Goal: Information Seeking & Learning: Learn about a topic

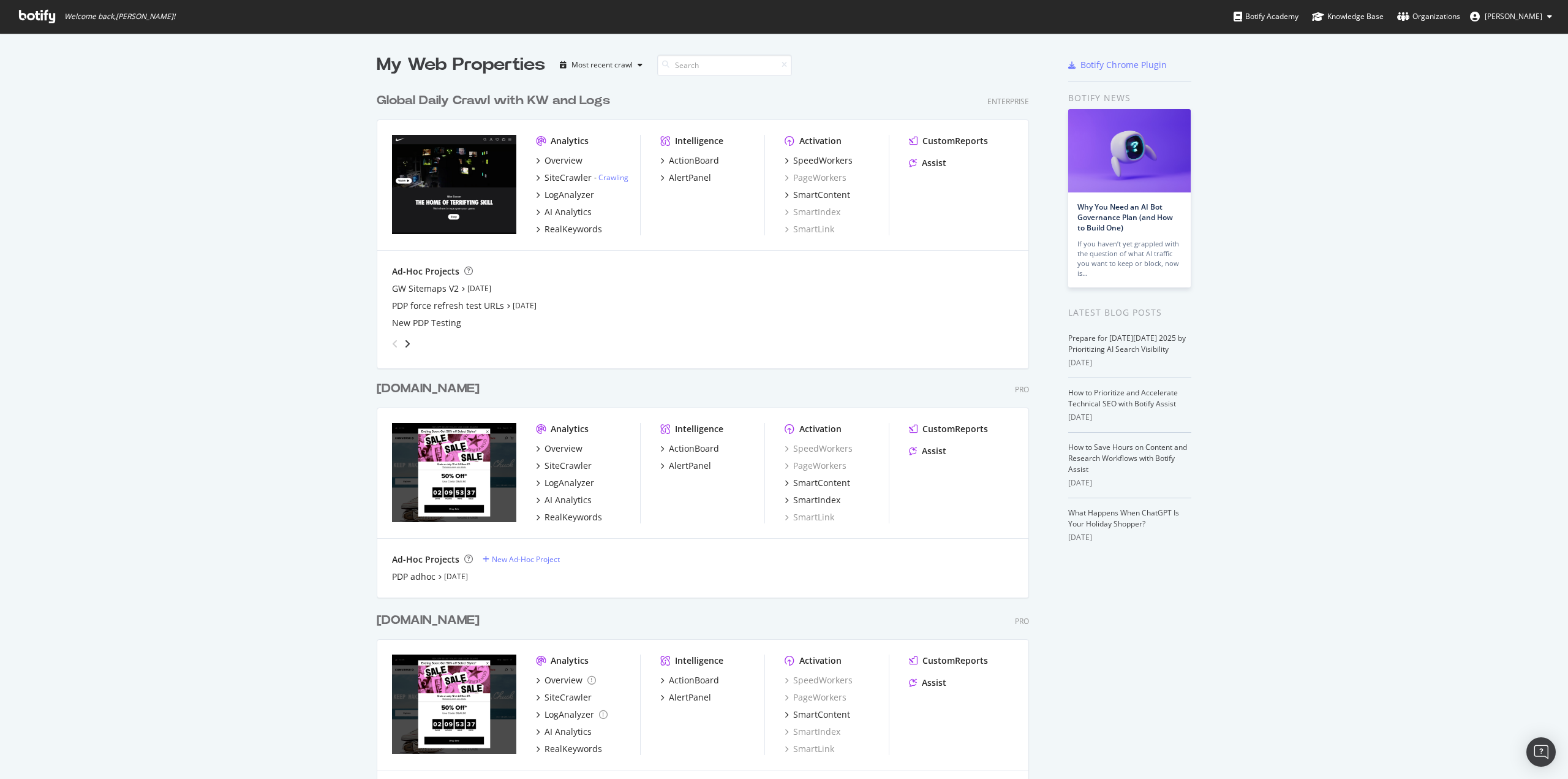
scroll to position [770, 1549]
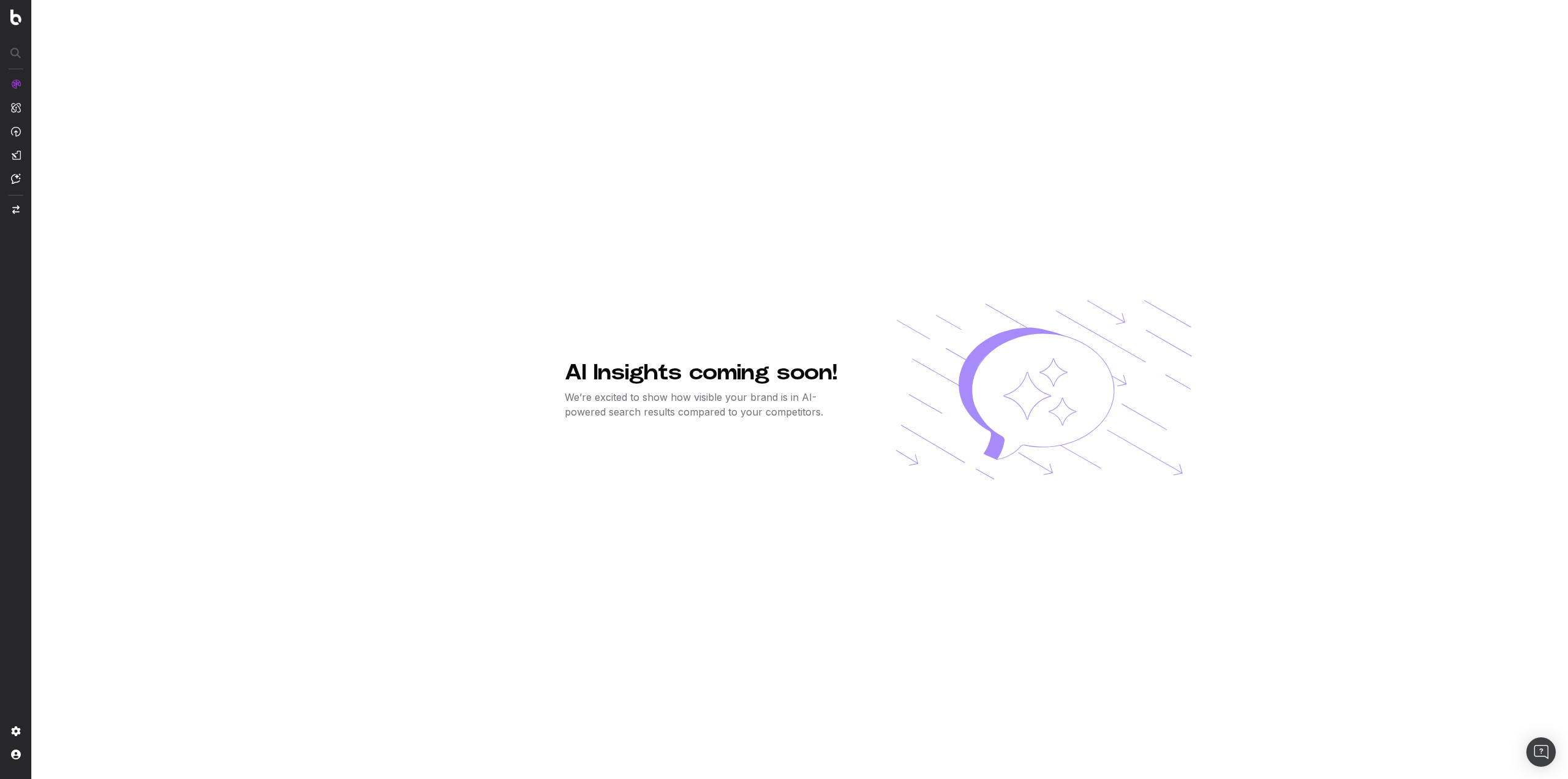
click at [546, 96] on div "AI Insights coming soon! We’re excited to show how visible your brand is in AI-…" at bounding box center [878, 389] width 1379 height 779
